Goal: Task Accomplishment & Management: Manage account settings

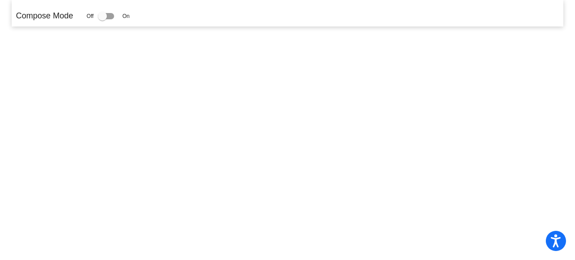
click at [246, 109] on mat-sidenav-content "Compose Mode Off On" at bounding box center [287, 130] width 575 height 260
click at [110, 15] on div at bounding box center [106, 16] width 16 height 6
click at [102, 19] on input "checkbox" at bounding box center [102, 19] width 0 height 0
click at [105, 13] on div at bounding box center [102, 16] width 9 height 9
click at [102, 19] on input "checkbox" at bounding box center [102, 19] width 0 height 0
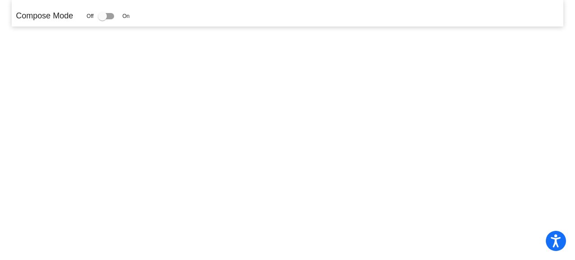
click at [110, 13] on div at bounding box center [106, 16] width 16 height 6
click at [102, 19] on input "checkbox" at bounding box center [102, 19] width 0 height 0
click at [95, 18] on div "Off On" at bounding box center [108, 16] width 43 height 11
click at [107, 13] on div at bounding box center [102, 16] width 9 height 9
click at [102, 19] on input "checkbox" at bounding box center [102, 19] width 0 height 0
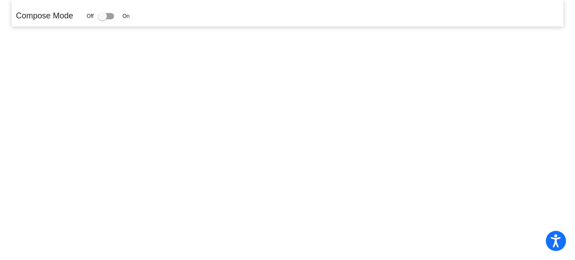
click at [111, 13] on div at bounding box center [106, 16] width 16 height 6
click at [102, 19] on input "checkbox" at bounding box center [102, 19] width 0 height 0
click at [107, 18] on div at bounding box center [106, 16] width 16 height 6
click at [102, 19] on input "checkbox" at bounding box center [102, 19] width 0 height 0
checkbox input "false"
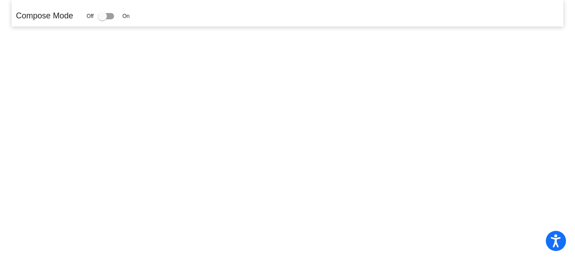
drag, startPoint x: 104, startPoint y: 15, endPoint x: 121, endPoint y: 13, distance: 16.8
click at [121, 13] on div "Off On" at bounding box center [108, 16] width 43 height 11
click at [142, 17] on div "Compose Mode Off On" at bounding box center [287, 16] width 543 height 12
click at [235, 66] on mat-sidenav-content "Compose Mode Off On" at bounding box center [287, 130] width 575 height 260
